Goal: Register for event/course

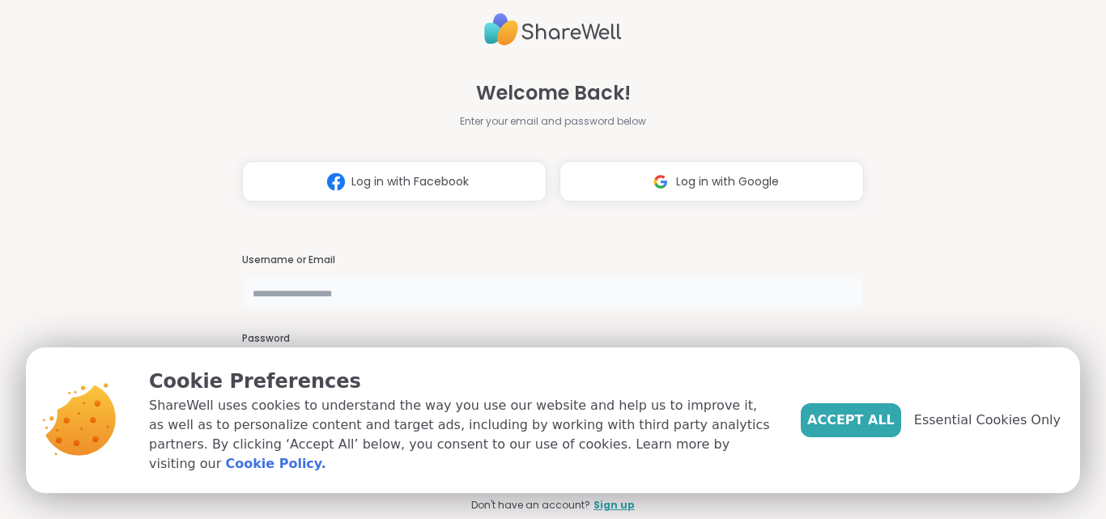
click at [626, 305] on input "text" at bounding box center [553, 293] width 622 height 32
click at [423, 288] on input "text" at bounding box center [553, 293] width 622 height 32
click at [720, 190] on button "Log in with Google" at bounding box center [711, 181] width 304 height 40
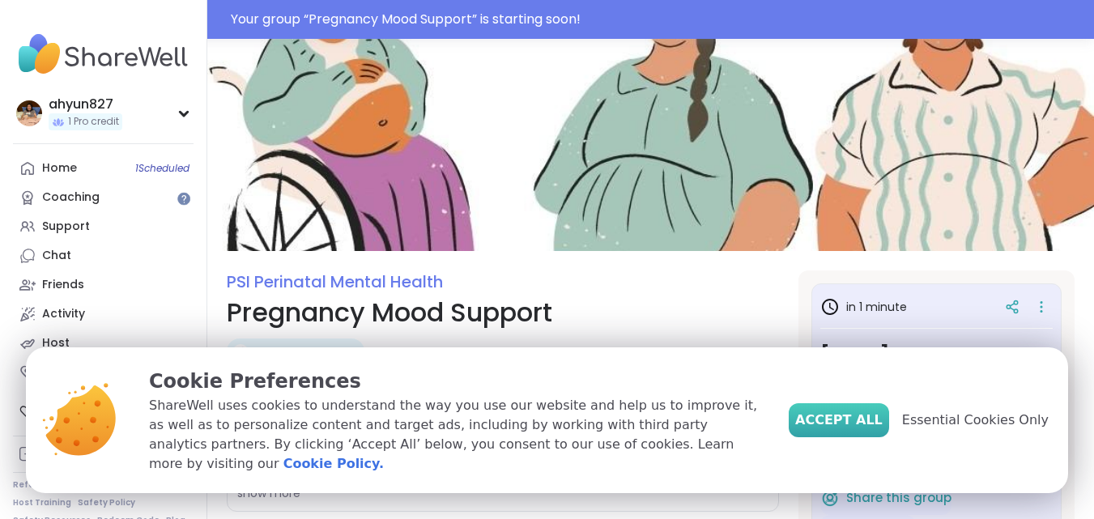
click at [851, 424] on span "Accept All" at bounding box center [838, 419] width 87 height 19
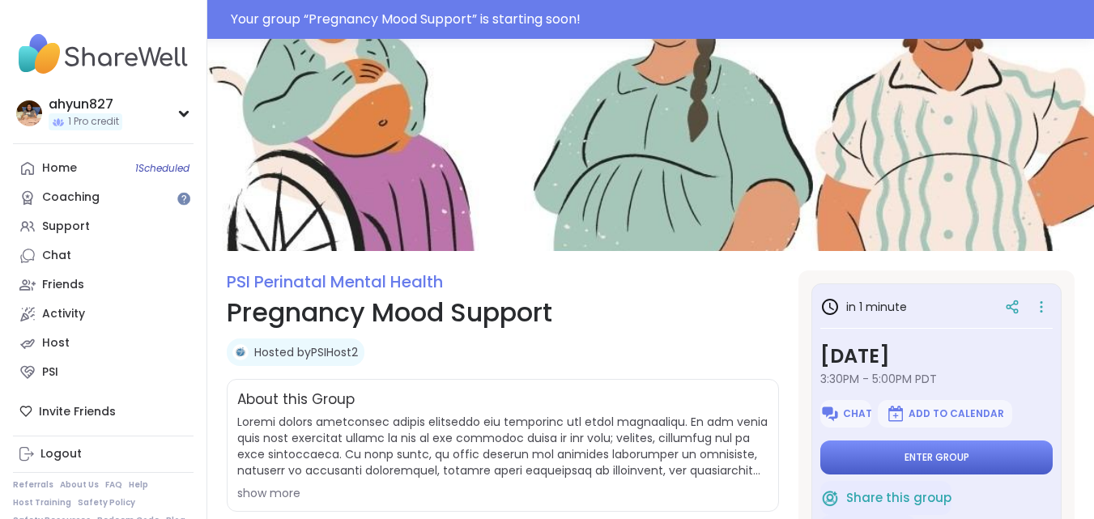
click at [861, 451] on button "Enter group" at bounding box center [936, 457] width 232 height 34
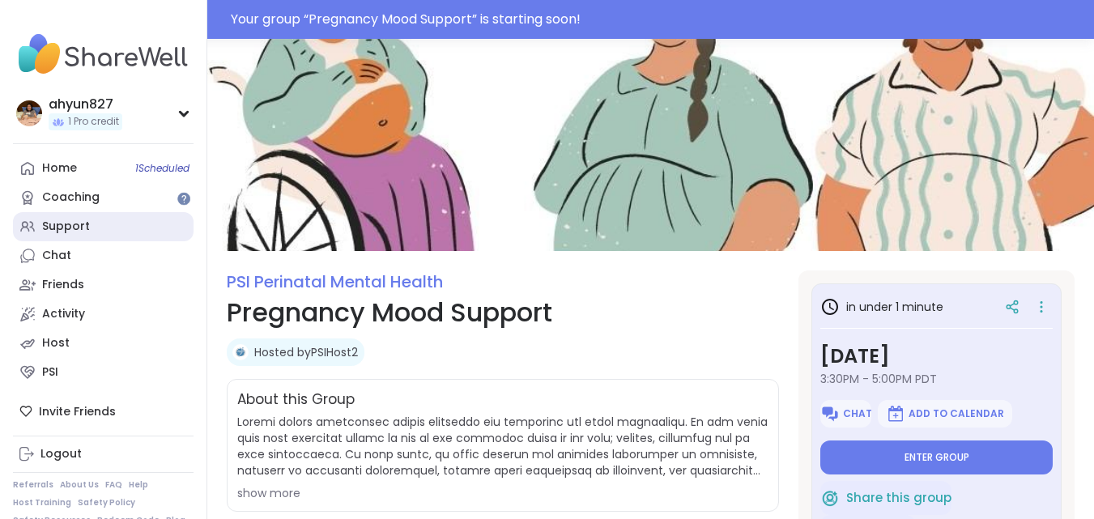
click at [75, 219] on div "Support" at bounding box center [66, 227] width 48 height 16
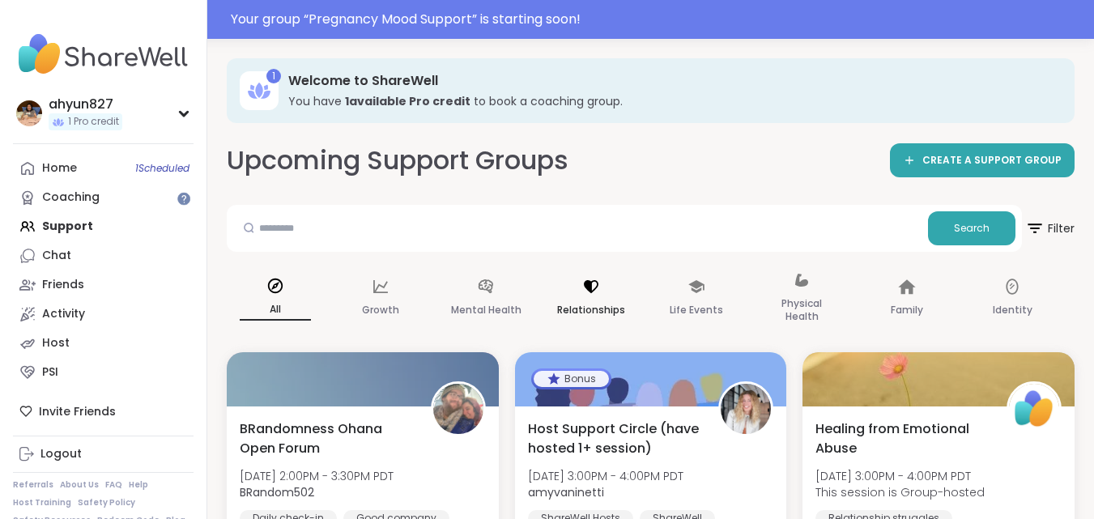
click at [580, 296] on div "Relationships" at bounding box center [590, 298] width 97 height 81
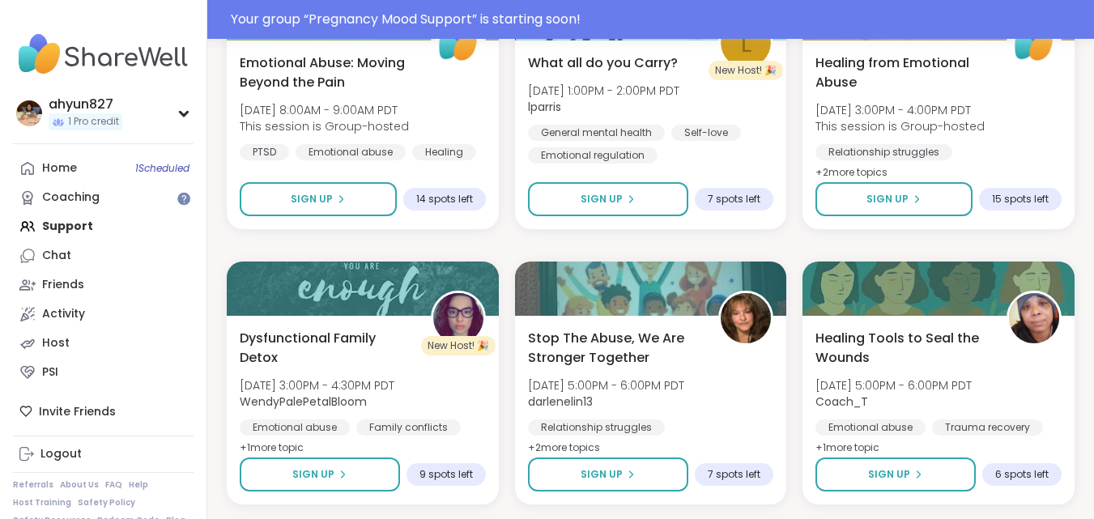
scroll to position [1507, 0]
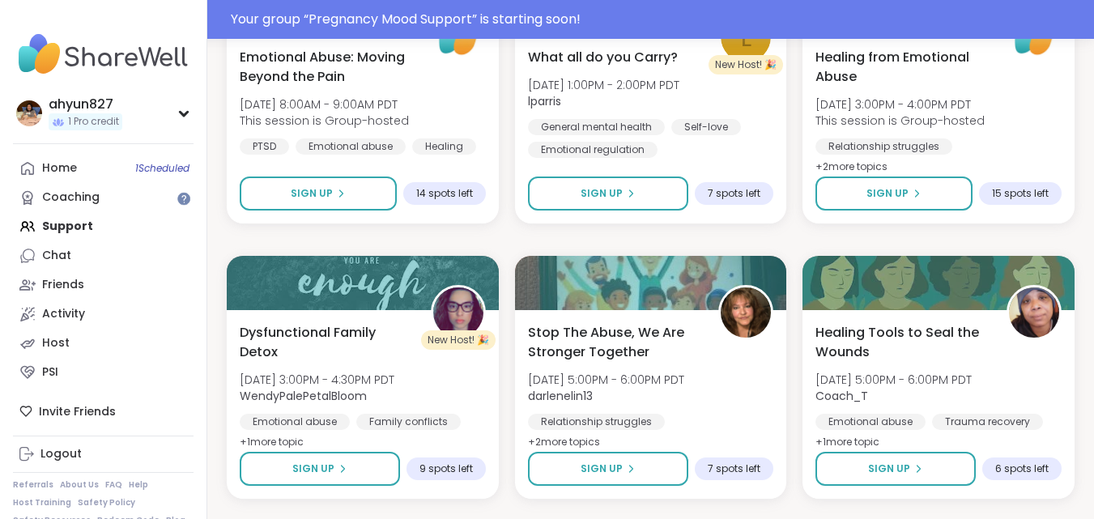
click at [553, 224] on div "Healing from Emotional Abuse [DATE] 3:00PM - 4:00PM PDT This session is Group-h…" at bounding box center [651, 515] width 848 height 3271
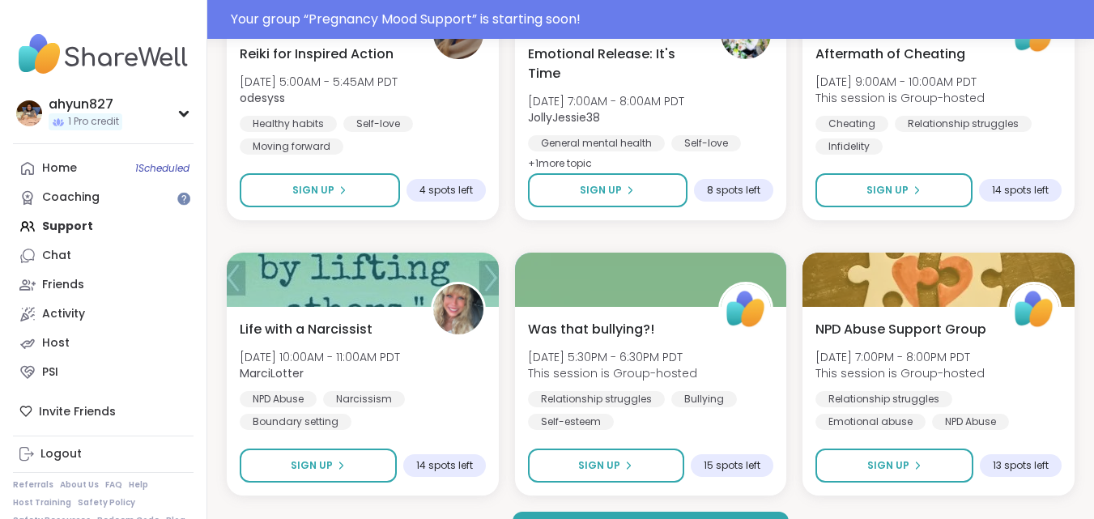
scroll to position [3204, 0]
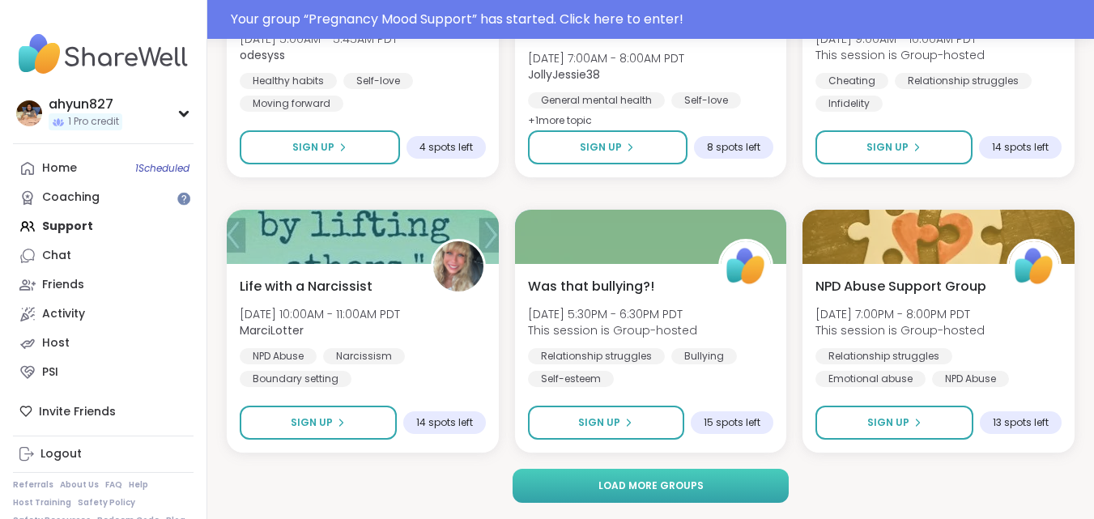
click at [667, 478] on span "Load more groups" at bounding box center [650, 485] width 105 height 15
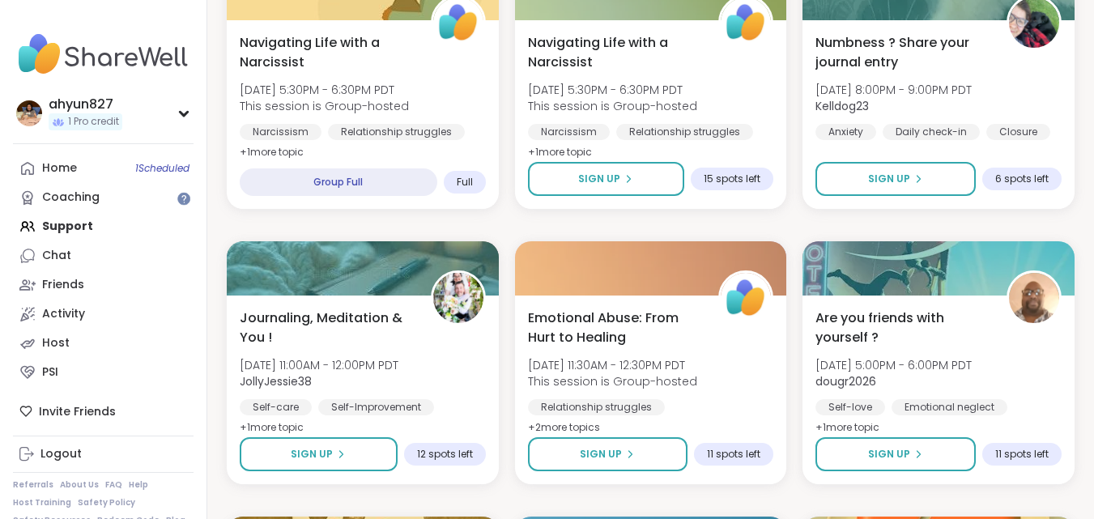
scroll to position [416, 0]
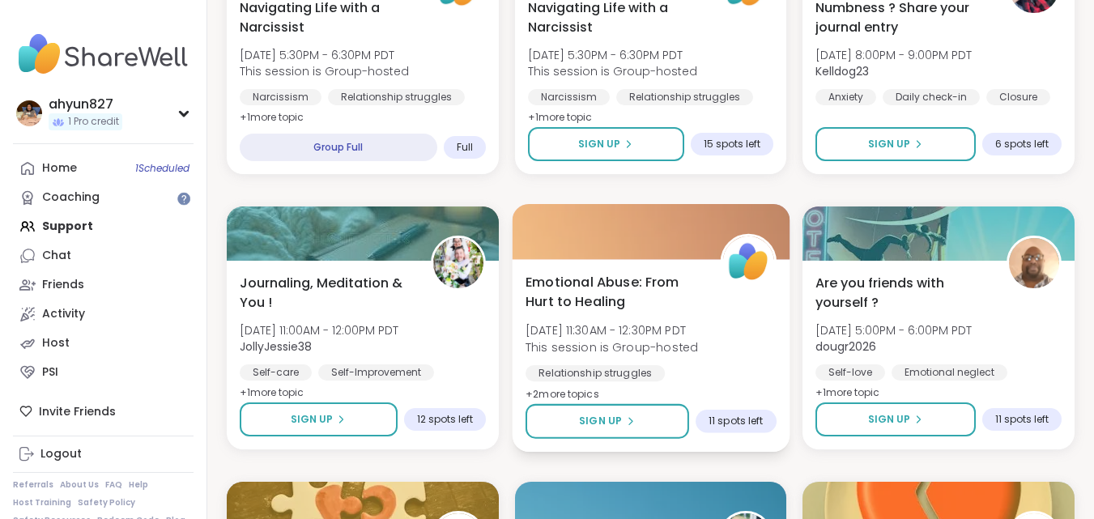
click at [635, 331] on span "[DATE] 11:30AM - 12:30PM PDT" at bounding box center [611, 330] width 172 height 16
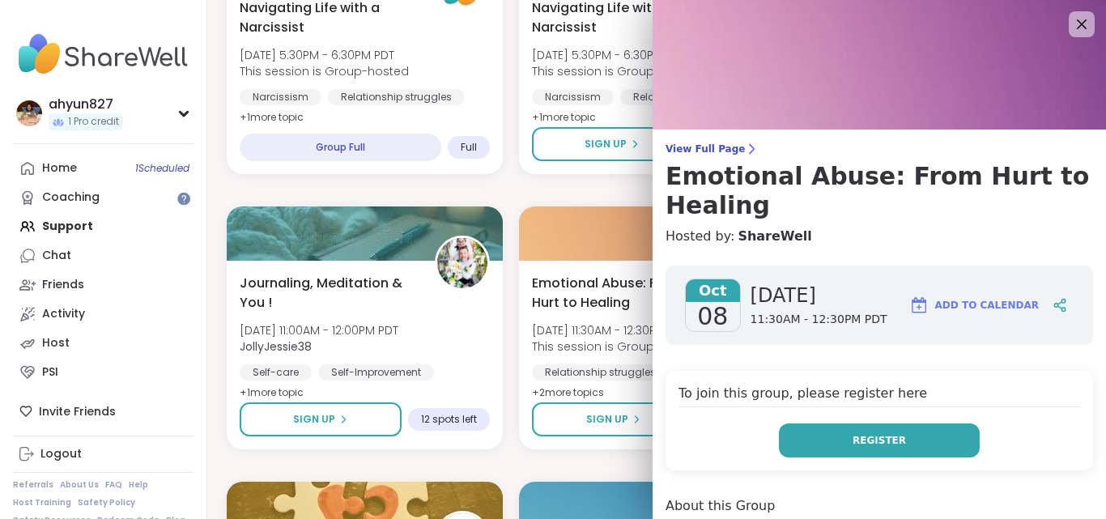
click at [865, 444] on span "Register" at bounding box center [878, 440] width 53 height 15
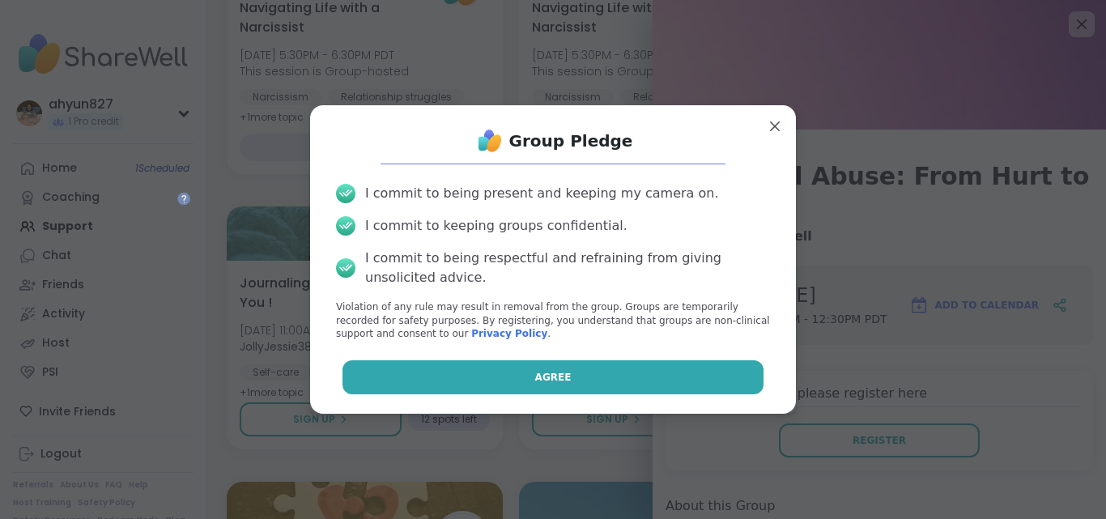
click at [648, 383] on button "Agree" at bounding box center [553, 377] width 422 height 34
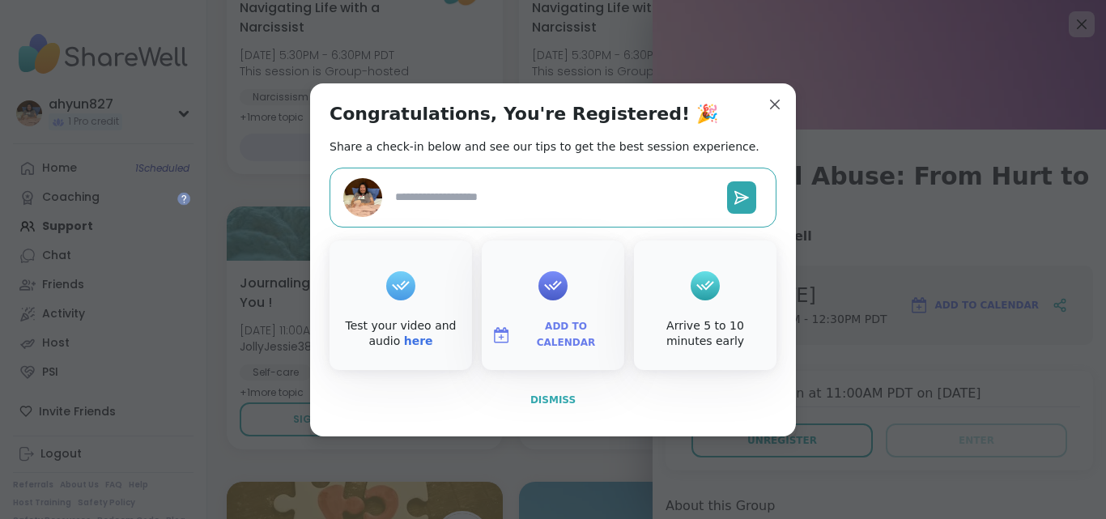
click at [648, 395] on button "Dismiss" at bounding box center [552, 400] width 447 height 34
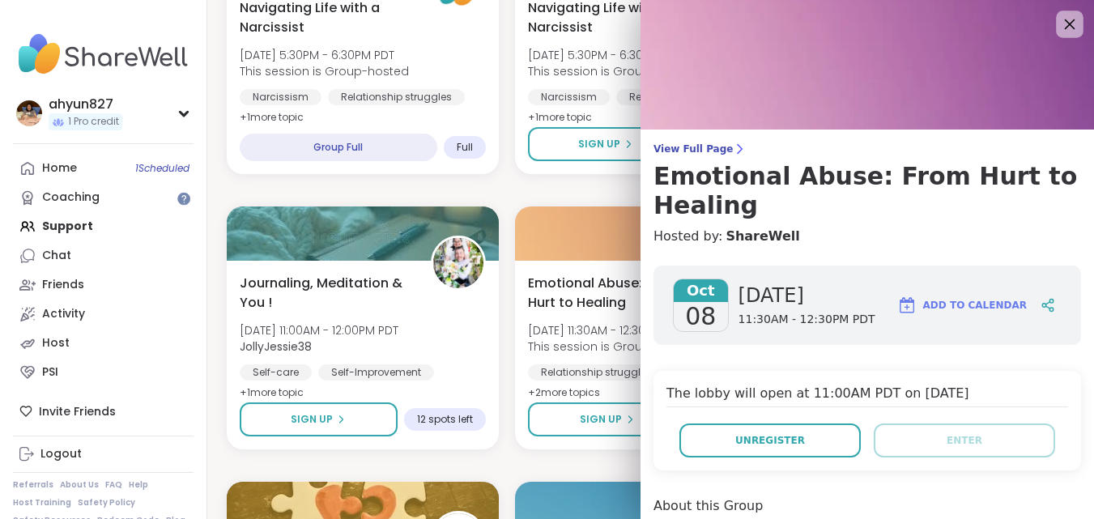
click at [1059, 29] on icon at bounding box center [1069, 24] width 20 height 20
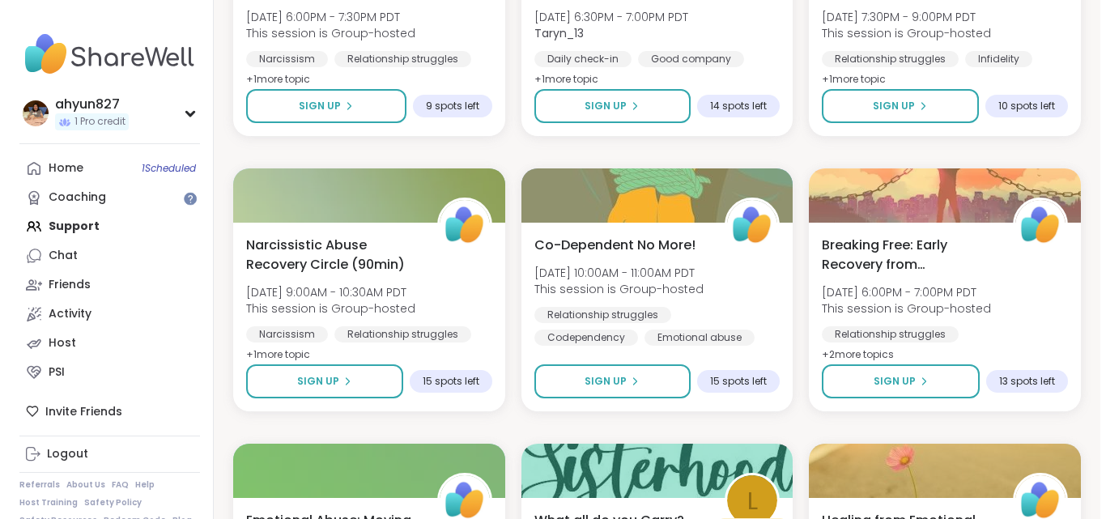
scroll to position [1028, 0]
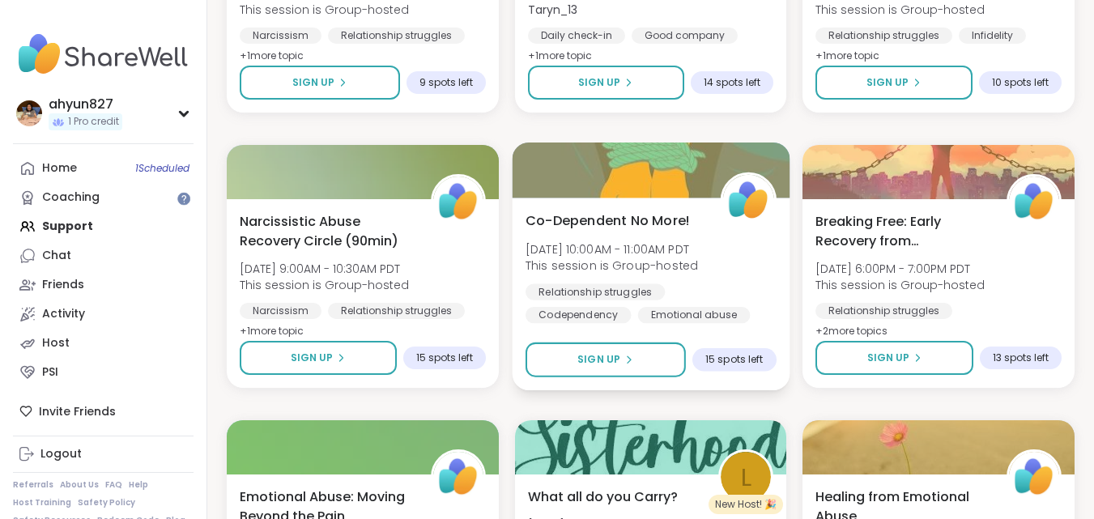
click at [627, 219] on span "Co-Dependent No More!" at bounding box center [607, 219] width 164 height 19
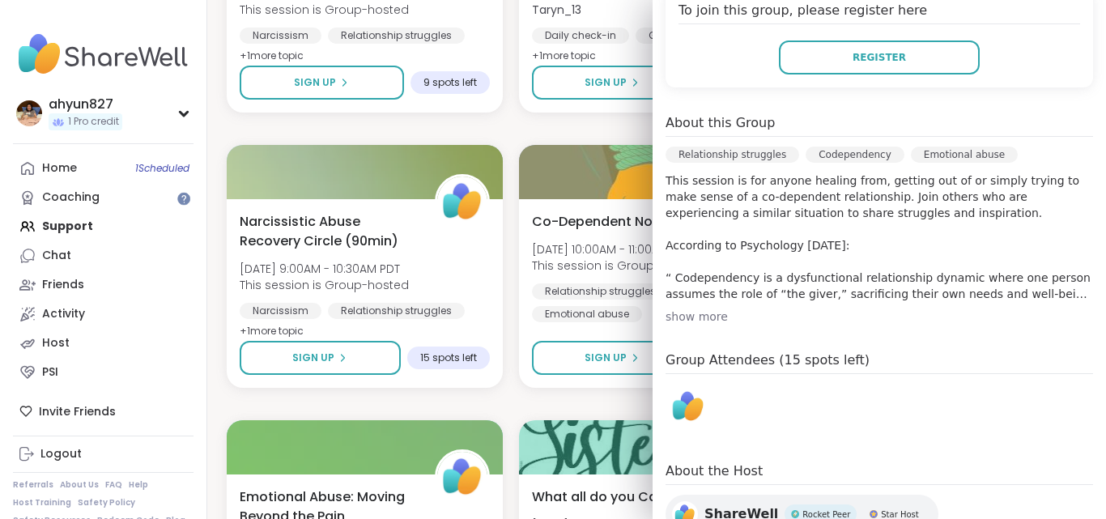
scroll to position [379, 0]
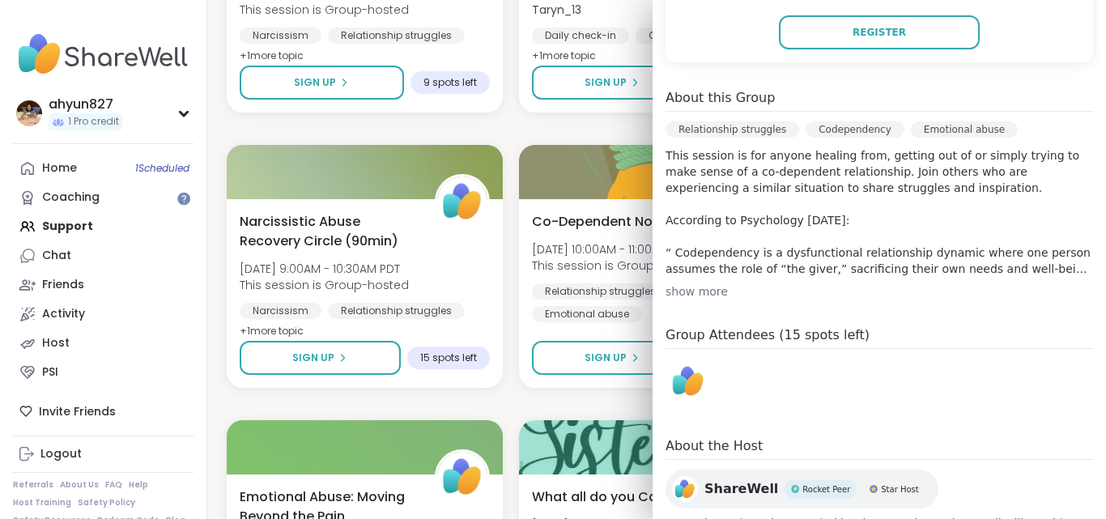
click at [683, 288] on div "show more" at bounding box center [878, 291] width 427 height 16
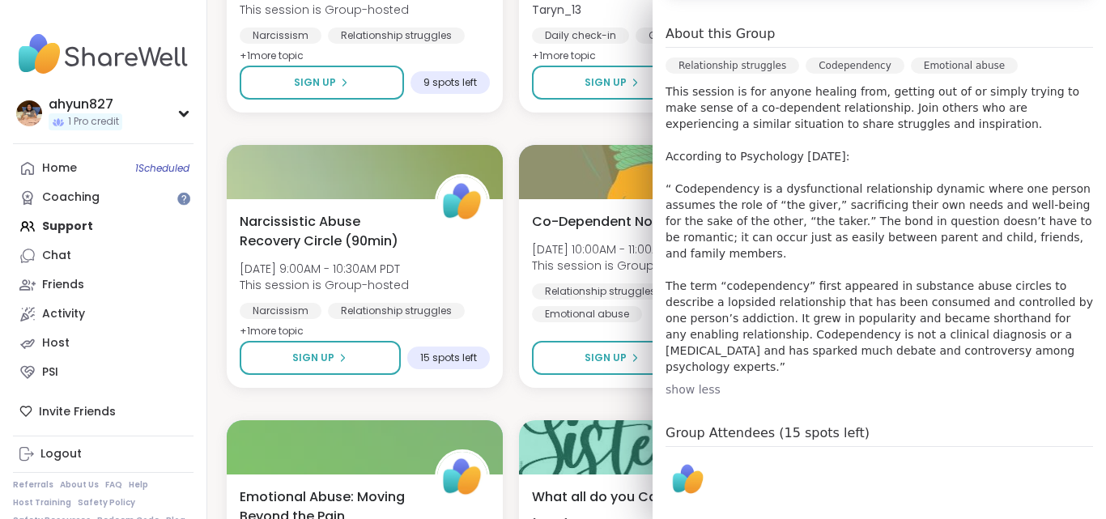
scroll to position [440, 0]
click at [810, 304] on p "This session is for anyone healing from, getting out of or simply trying to mak…" at bounding box center [878, 231] width 427 height 291
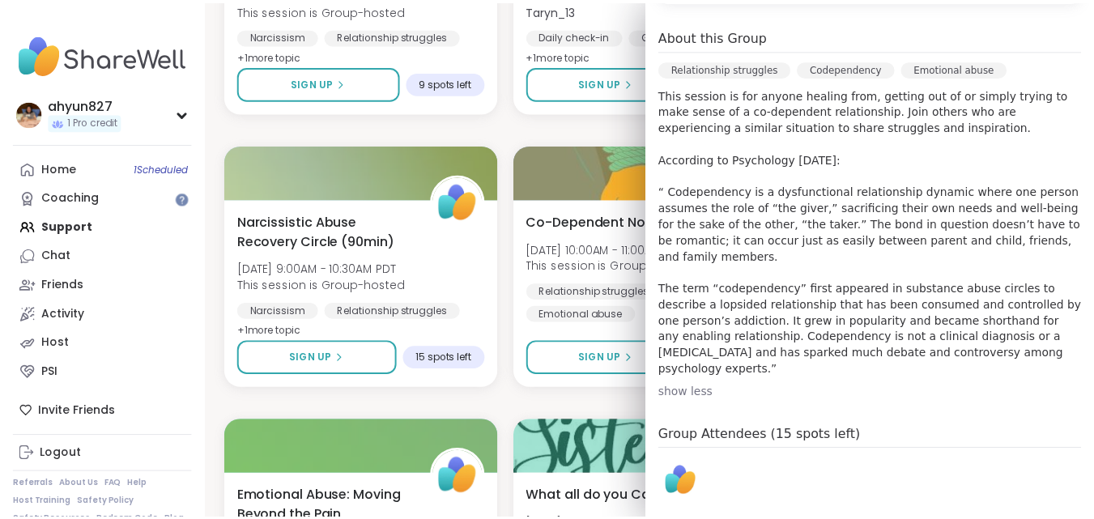
scroll to position [0, 0]
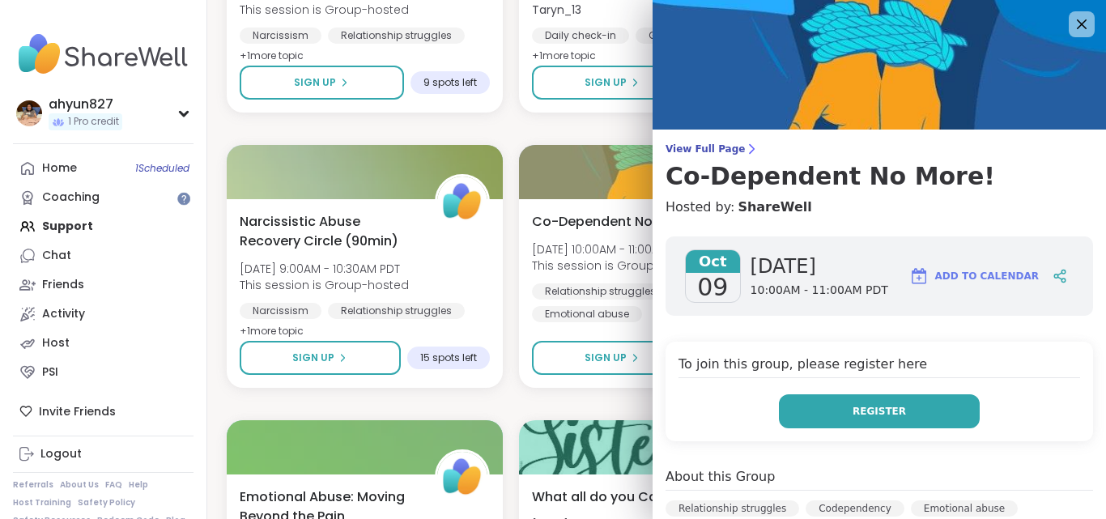
click at [891, 416] on button "Register" at bounding box center [879, 411] width 201 height 34
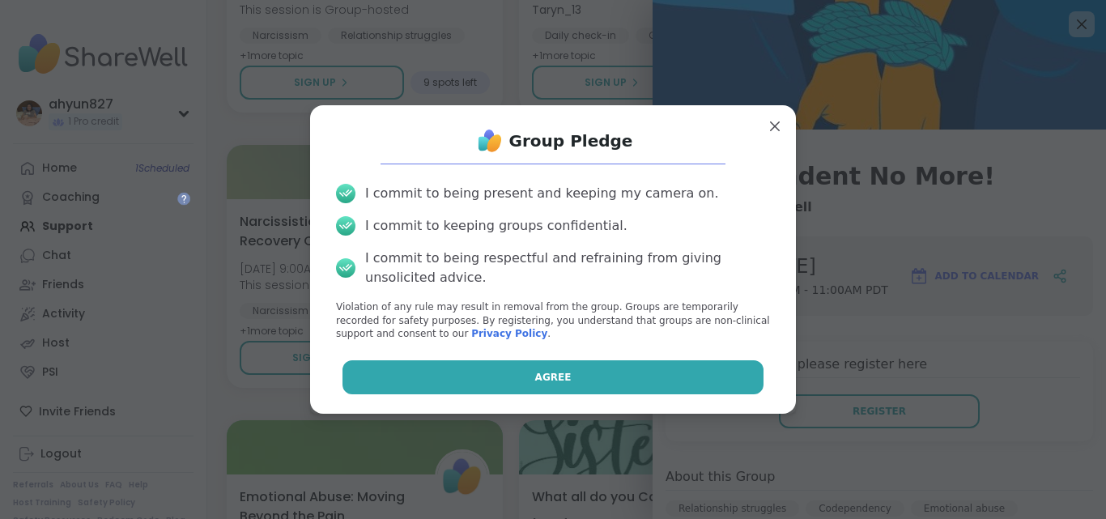
click at [735, 373] on button "Agree" at bounding box center [553, 377] width 422 height 34
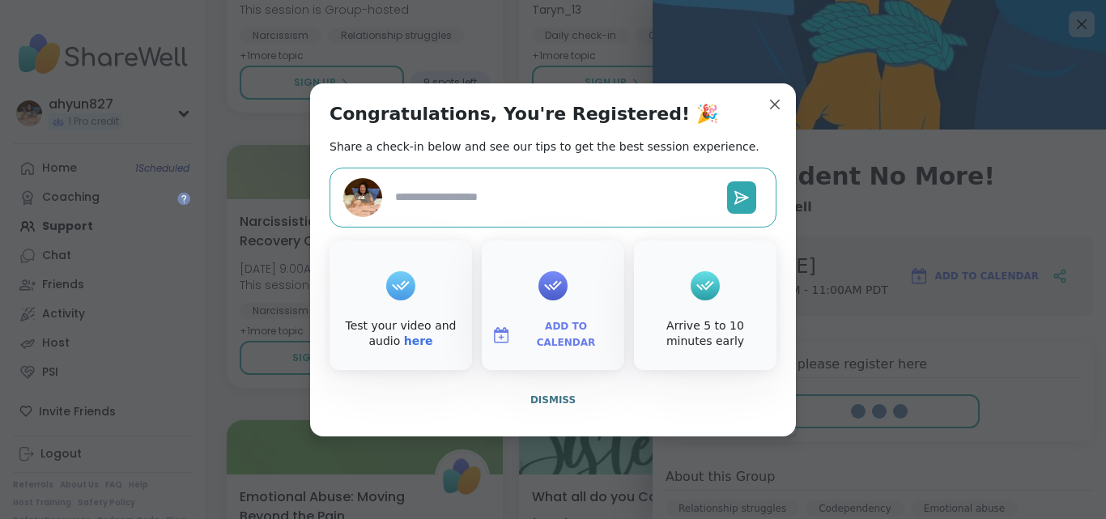
type textarea "*"
click at [593, 408] on button "Dismiss" at bounding box center [552, 400] width 447 height 34
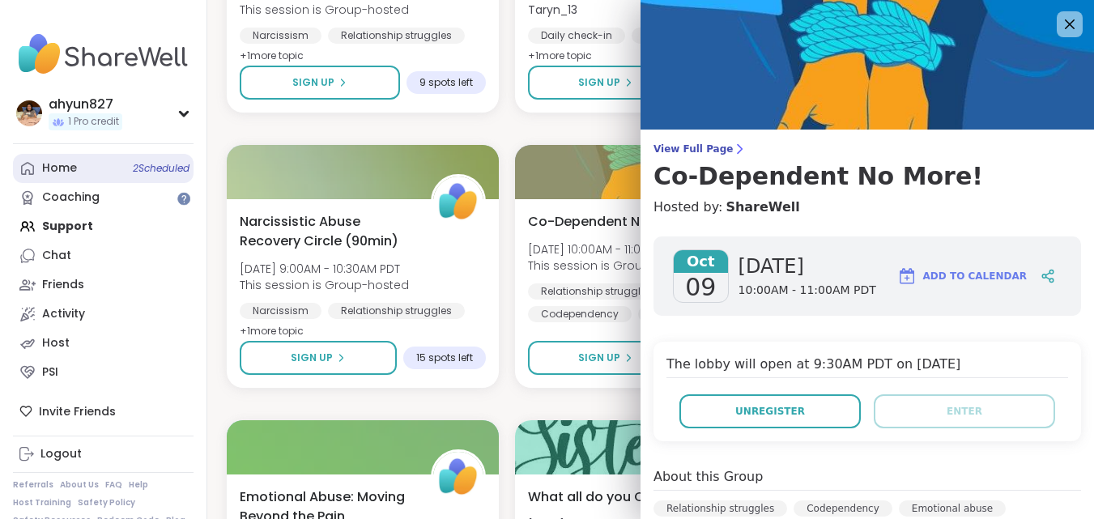
click at [59, 171] on div "Home 2 Scheduled" at bounding box center [59, 168] width 35 height 16
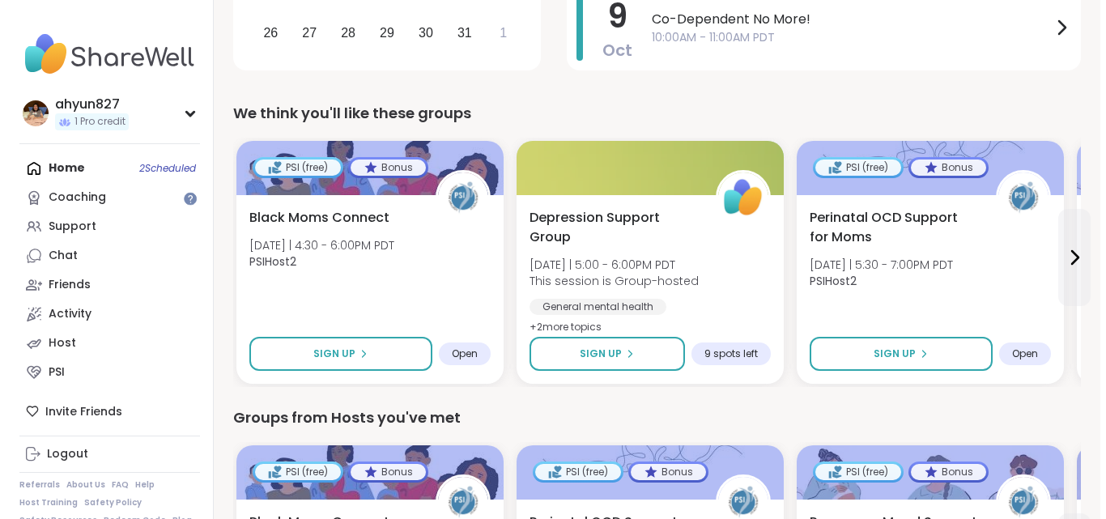
scroll to position [452, 0]
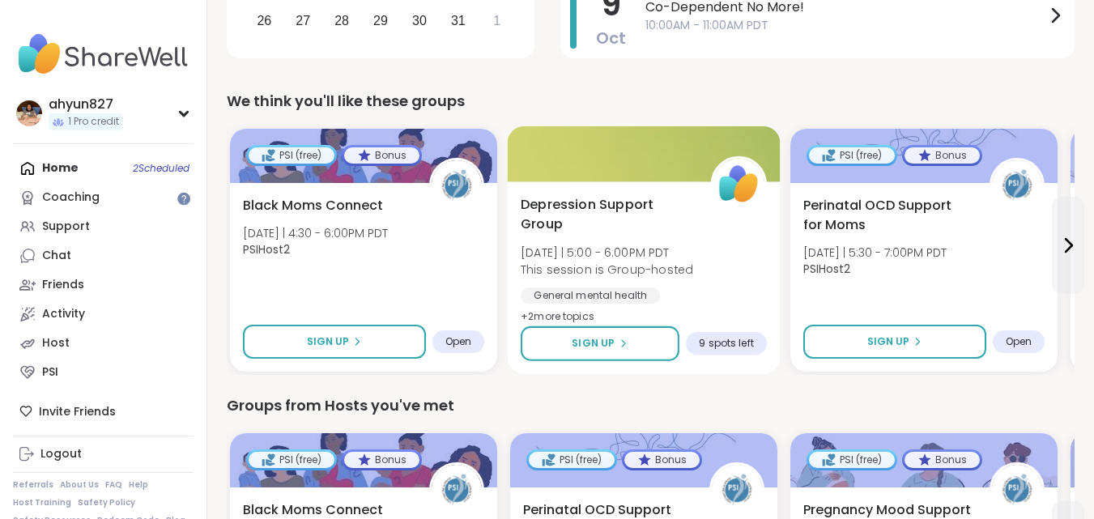
click at [608, 193] on div "[MEDICAL_DATA] Support Group [DATE] | 5:00 - 6:00PM PDT This session is Group-h…" at bounding box center [644, 277] width 273 height 193
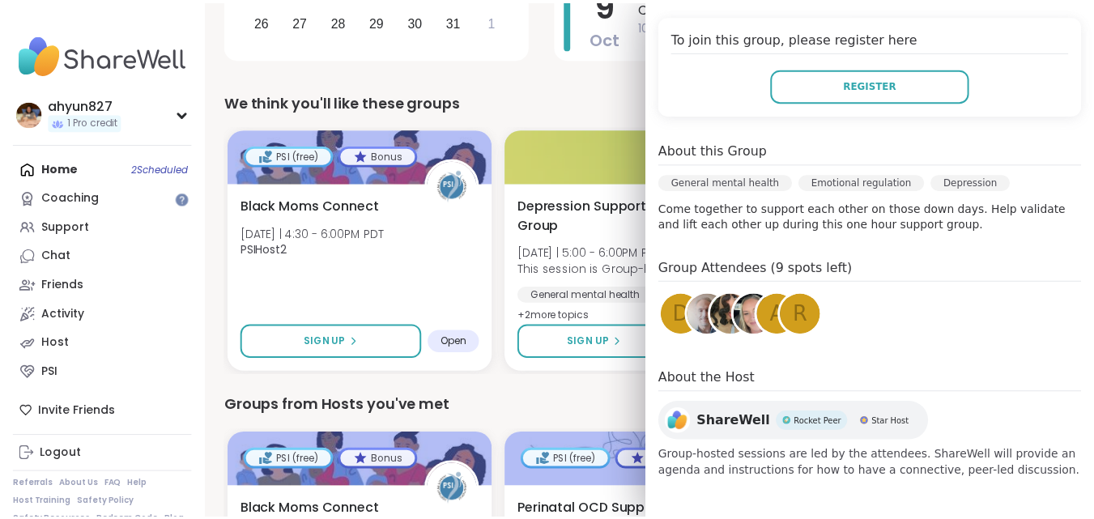
scroll to position [0, 0]
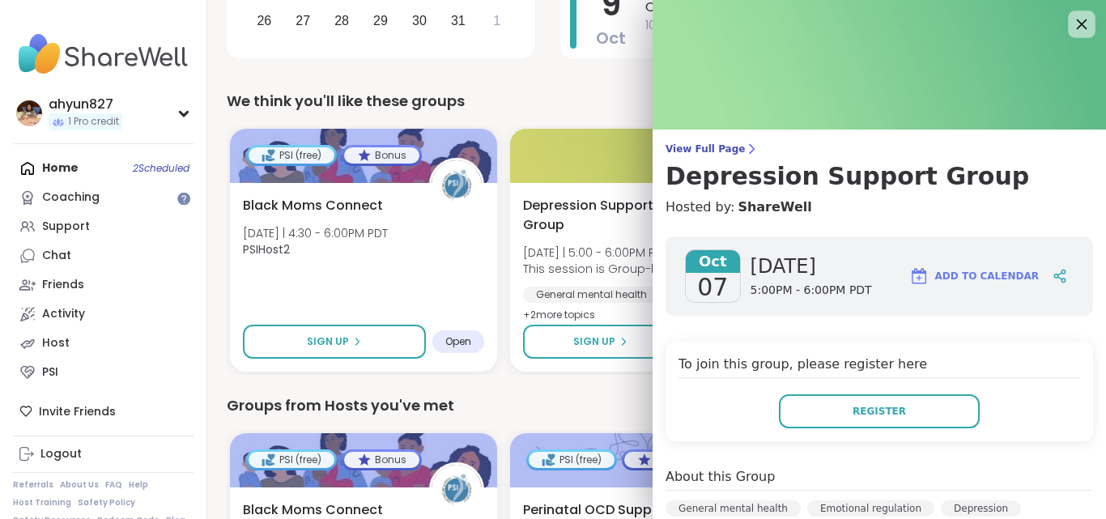
click at [1071, 19] on icon at bounding box center [1081, 24] width 20 height 20
